Goal: Register for event/course

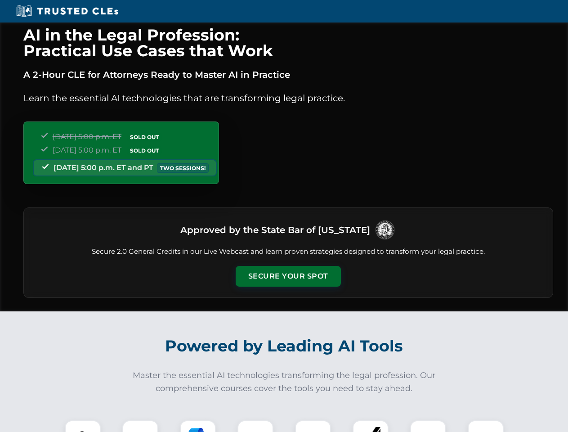
click at [288, 276] on button "Secure Your Spot" at bounding box center [288, 276] width 105 height 21
click at [83, 426] on img at bounding box center [83, 438] width 26 height 26
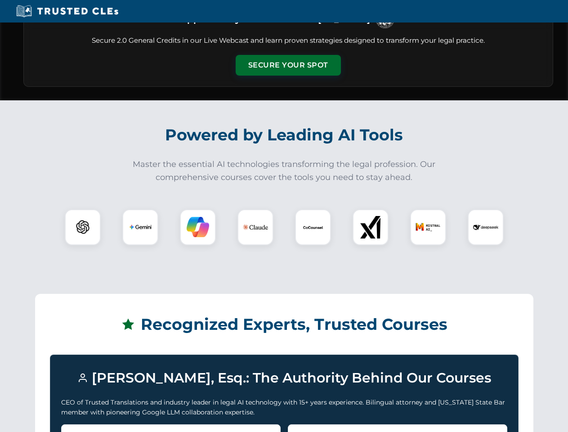
scroll to position [779, 0]
